Goal: Find specific page/section: Find specific page/section

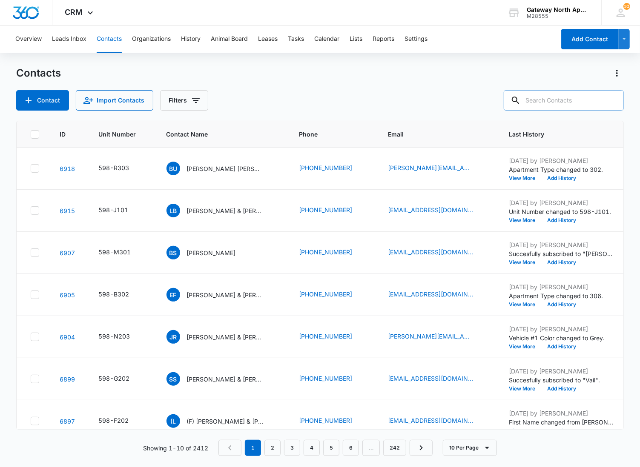
click at [593, 99] on input "text" at bounding box center [564, 100] width 120 height 20
type input "m104"
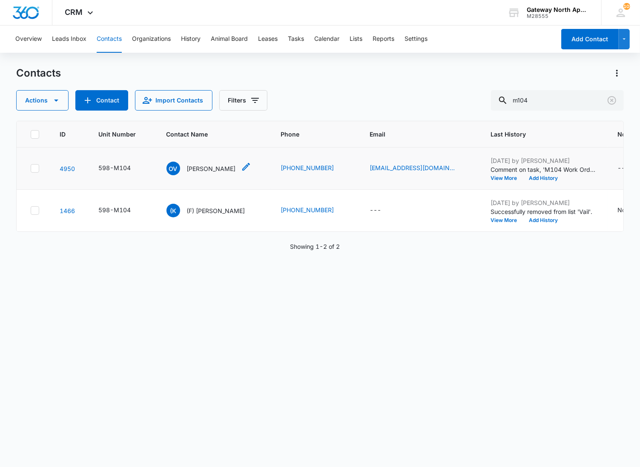
click at [198, 169] on p "[PERSON_NAME]" at bounding box center [211, 168] width 49 height 9
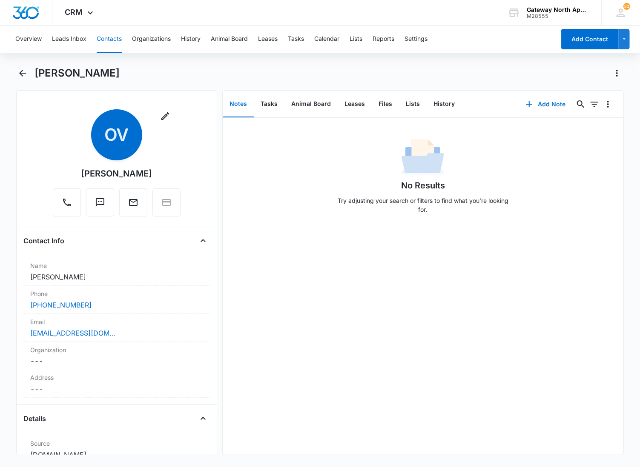
drag, startPoint x: 639, startPoint y: 465, endPoint x: 695, endPoint y: 480, distance: 57.3
click at [639, 467] on html "CRM Apps Reputation Websites Forms CRM Email Social Content Ads Intelligence Fi…" at bounding box center [320, 233] width 640 height 467
click at [148, 79] on div "[PERSON_NAME]" at bounding box center [329, 73] width 590 height 14
click at [21, 72] on icon "Back" at bounding box center [22, 73] width 7 height 7
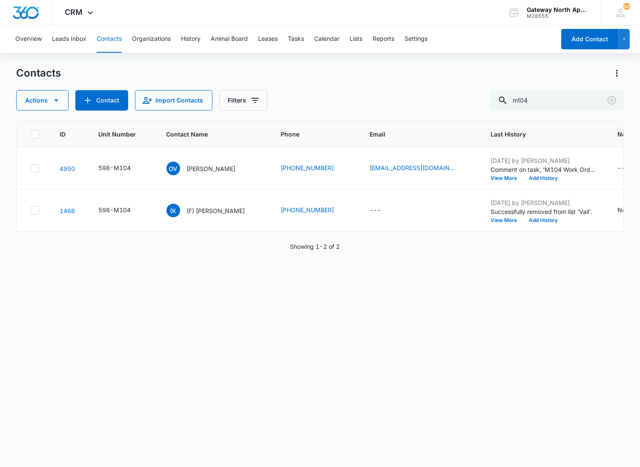
click at [209, 168] on p "[PERSON_NAME]" at bounding box center [211, 168] width 49 height 9
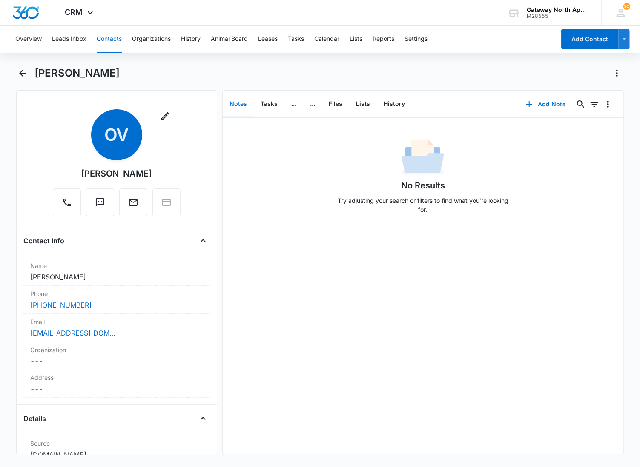
click at [115, 71] on h1 "[PERSON_NAME]" at bounding box center [76, 73] width 85 height 13
drag, startPoint x: 123, startPoint y: 73, endPoint x: 37, endPoint y: 75, distance: 86.9
click at [37, 75] on div "[PERSON_NAME]" at bounding box center [329, 73] width 590 height 14
click at [111, 39] on button "Contacts" at bounding box center [109, 39] width 25 height 27
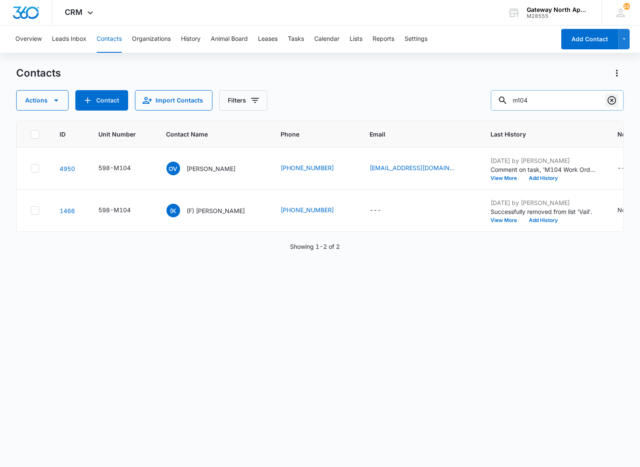
click at [611, 101] on icon "Clear" at bounding box center [612, 100] width 9 height 9
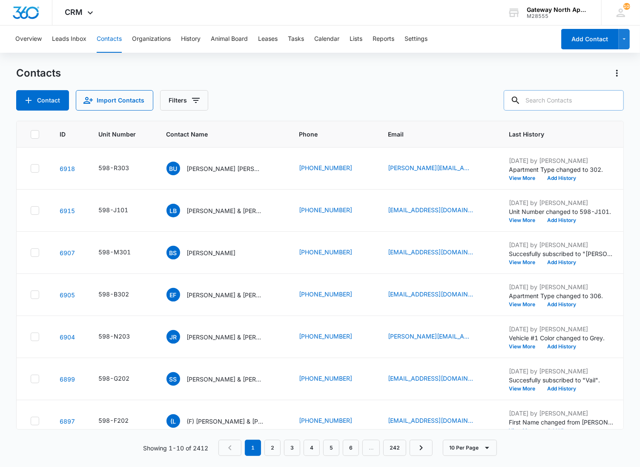
click at [535, 100] on input "text" at bounding box center [564, 100] width 120 height 20
click at [575, 99] on input "text" at bounding box center [564, 100] width 120 height 20
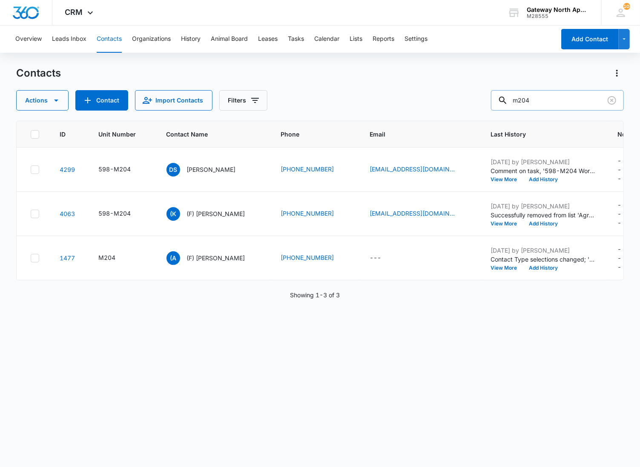
click at [528, 101] on input "m204" at bounding box center [557, 100] width 133 height 20
click at [555, 100] on input "m204" at bounding box center [557, 100] width 133 height 20
click at [525, 100] on input "m104" at bounding box center [557, 100] width 133 height 20
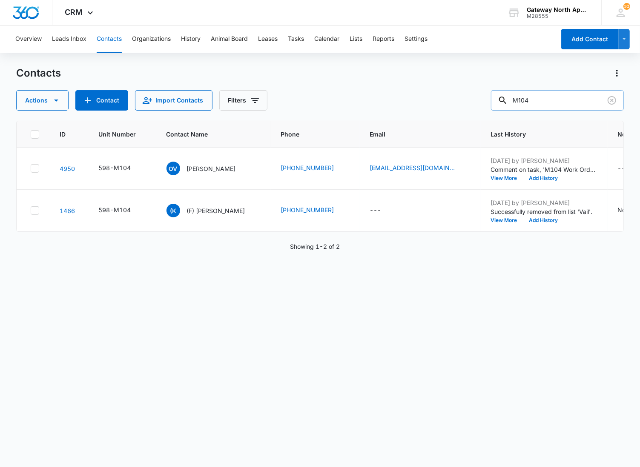
click at [530, 102] on input "M104" at bounding box center [557, 100] width 133 height 20
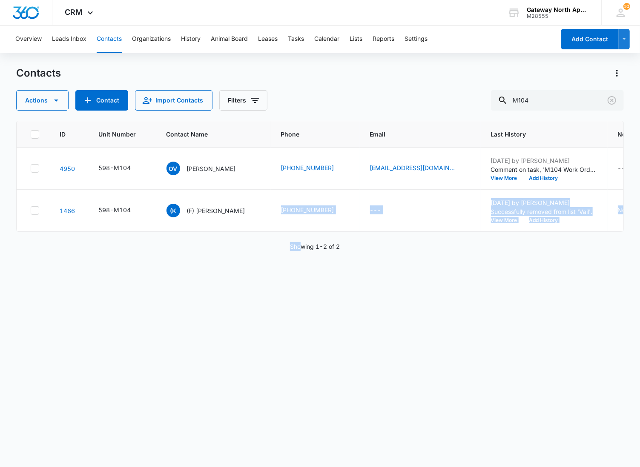
drag, startPoint x: 241, startPoint y: 231, endPoint x: 302, endPoint y: 247, distance: 63.7
click at [302, 247] on div "ID Unit Number Contact Name Phone Email Last History Notes Additional Phone Add…" at bounding box center [320, 288] width 608 height 335
click at [281, 295] on div "ID Unit Number Contact Name Phone Email Last History Notes Additional Phone Add…" at bounding box center [320, 288] width 608 height 335
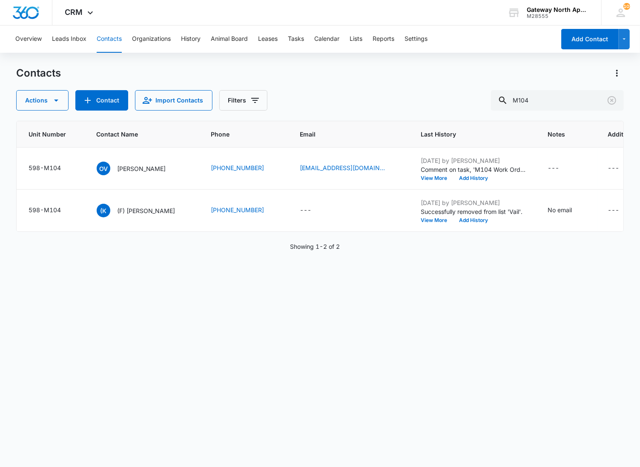
scroll to position [0, 70]
click at [318, 251] on p "Showing 1-2 of 2" at bounding box center [315, 246] width 50 height 9
drag, startPoint x: 315, startPoint y: 255, endPoint x: 339, endPoint y: 257, distance: 23.9
click at [339, 251] on p "Showing 1-2 of 2" at bounding box center [315, 246] width 50 height 9
click at [310, 242] on div "ID Unit Number Contact Name Phone Email Last History Notes Additional Phone Add…" at bounding box center [320, 288] width 608 height 335
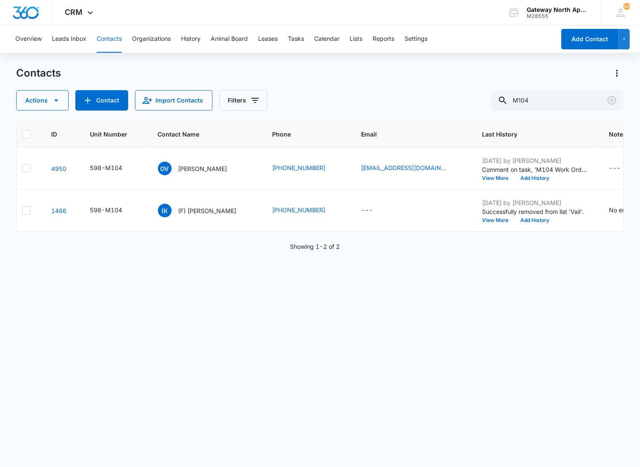
scroll to position [0, 0]
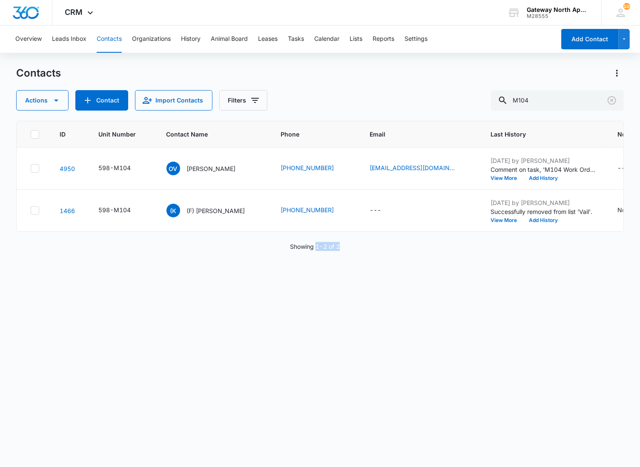
drag, startPoint x: 316, startPoint y: 254, endPoint x: 384, endPoint y: 262, distance: 68.6
click at [384, 262] on div "ID Unit Number Contact Name Phone Email Last History Notes Additional Phone Add…" at bounding box center [320, 288] width 608 height 335
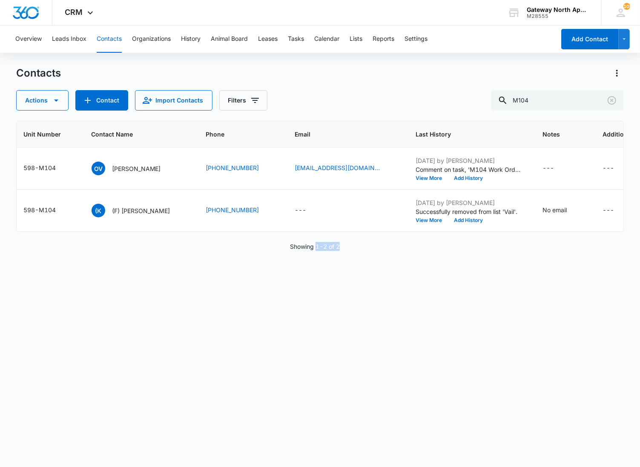
scroll to position [0, 77]
click at [331, 261] on div "ID Unit Number Contact Name Phone Email Last History Notes Additional Phone Add…" at bounding box center [320, 288] width 608 height 335
drag, startPoint x: 342, startPoint y: 255, endPoint x: 290, endPoint y: 255, distance: 52.4
click at [290, 251] on div "Showing 1-2 of 2" at bounding box center [320, 246] width 608 height 9
click at [298, 273] on div "ID Unit Number Contact Name Phone Email Last History Notes Additional Phone Add…" at bounding box center [320, 288] width 608 height 335
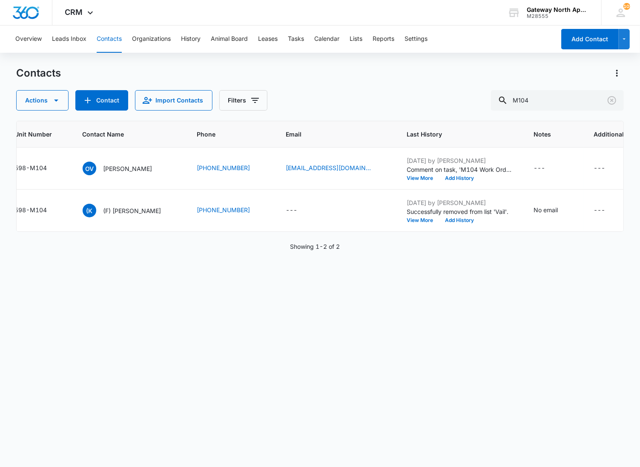
scroll to position [0, 75]
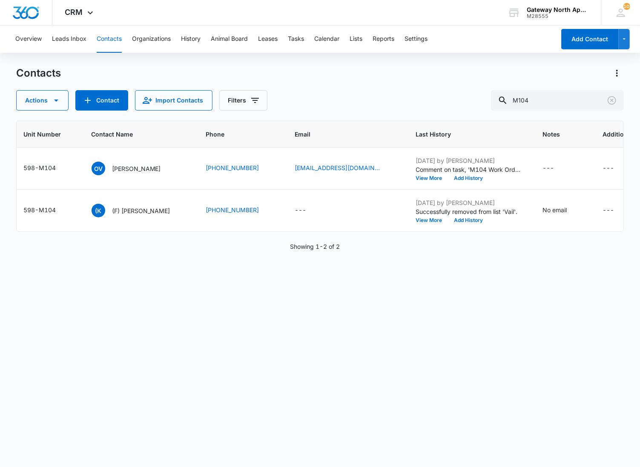
click at [510, 354] on div "ID Unit Number Contact Name Phone Email Last History Notes Additional Phone Add…" at bounding box center [320, 288] width 608 height 335
drag, startPoint x: 314, startPoint y: 251, endPoint x: 363, endPoint y: 259, distance: 50.0
click at [363, 259] on div "ID Unit Number Contact Name Phone Email Last History Notes Additional Phone Add…" at bounding box center [320, 288] width 608 height 335
click at [533, 102] on input "M104" at bounding box center [557, 100] width 133 height 20
type input "M204"
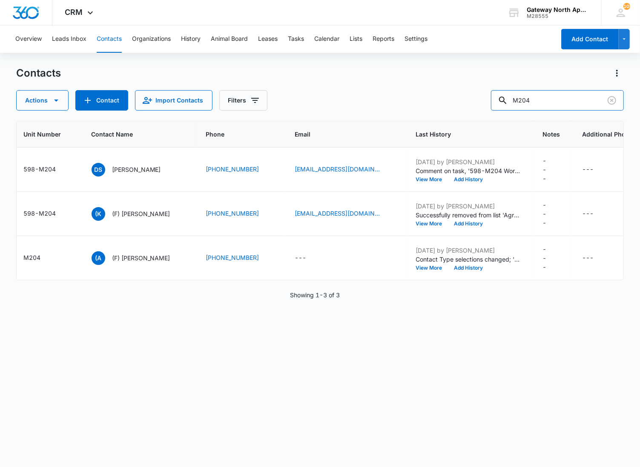
scroll to position [0, 78]
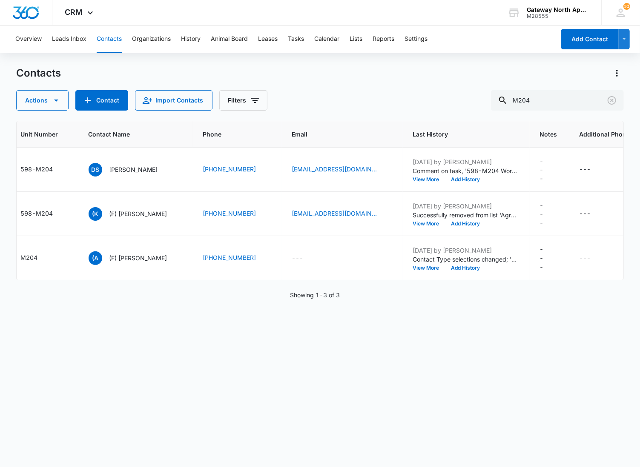
click at [433, 81] on div "Contacts Actions Contact Import Contacts Filters M204" at bounding box center [320, 88] width 608 height 44
